Goal: Task Accomplishment & Management: Complete application form

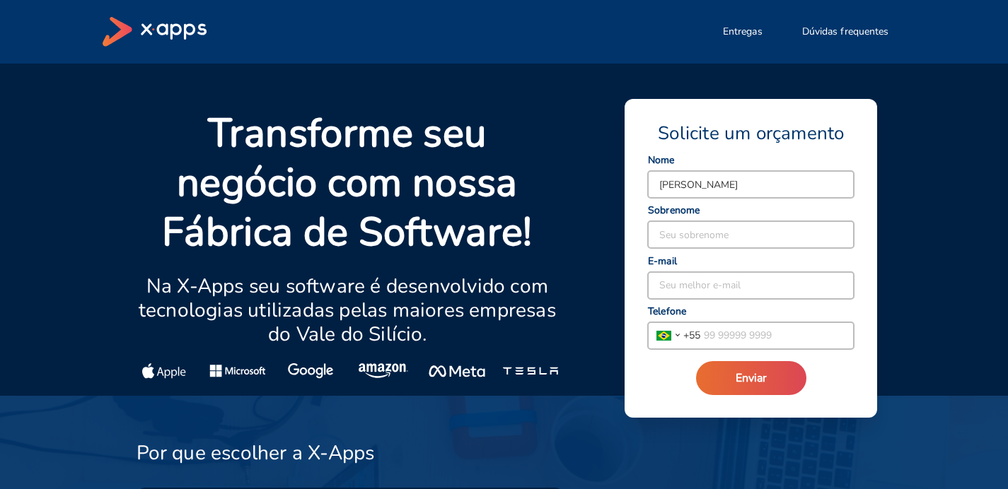
type input "[PERSON_NAME]"
click at [687, 244] on input at bounding box center [751, 234] width 206 height 27
type input "Feitosa"
click at [682, 283] on input at bounding box center [751, 285] width 206 height 27
type input "[PERSON_NAME][EMAIL_ADDRESS][DOMAIN_NAME]"
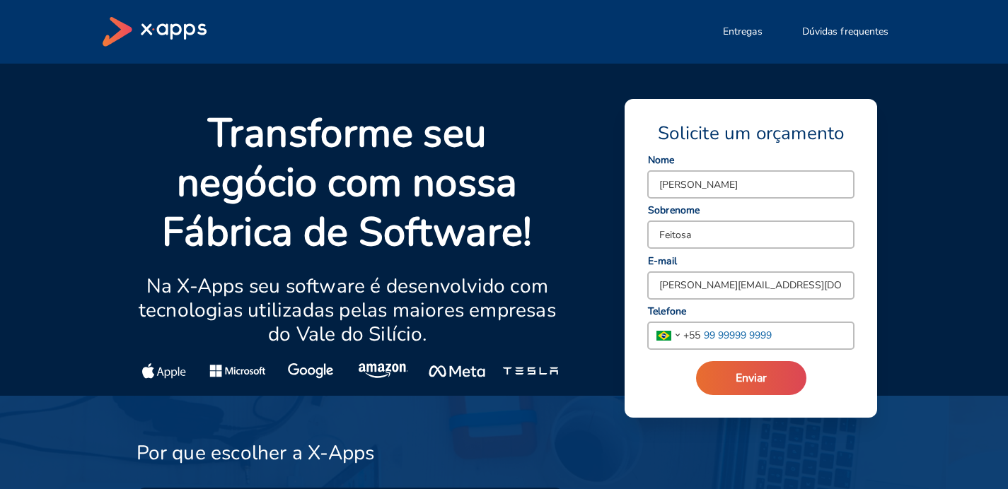
type input "11989215990"
click at [738, 391] on button "Enviar" at bounding box center [751, 378] width 110 height 34
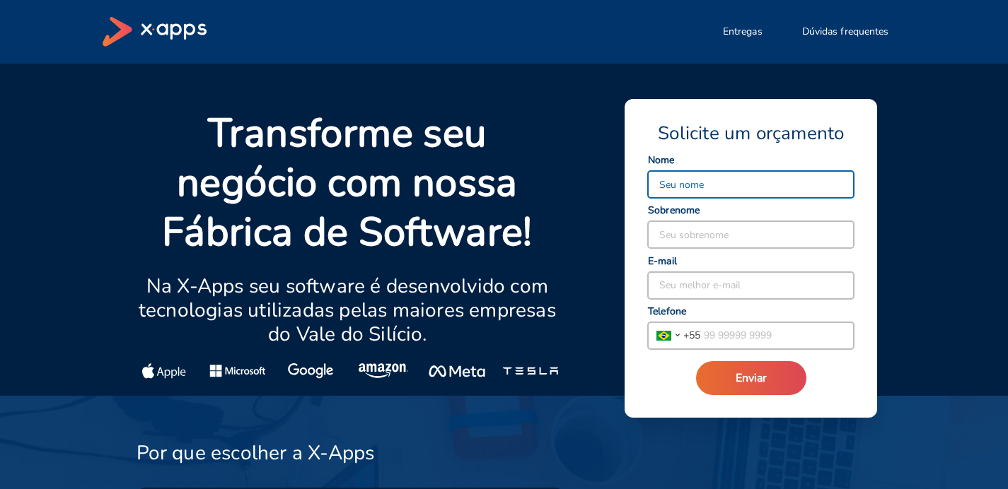
select select "BR"
